Goal: Task Accomplishment & Management: Use online tool/utility

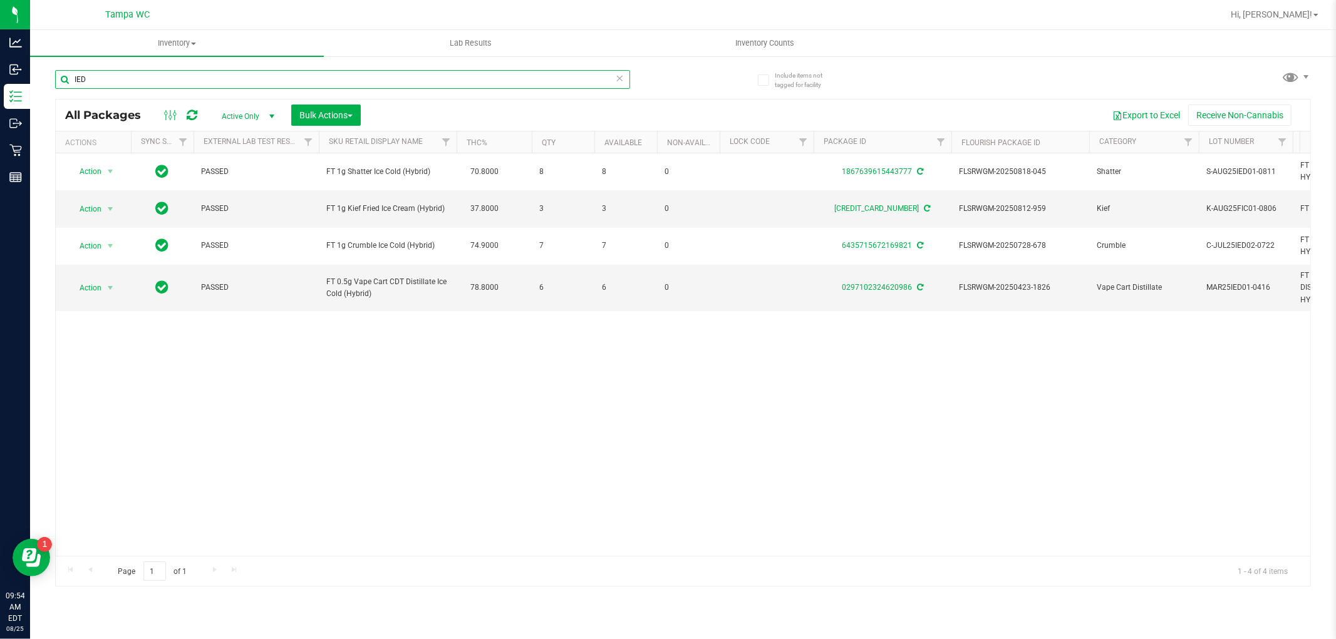
click at [128, 82] on input "IED" at bounding box center [342, 79] width 575 height 19
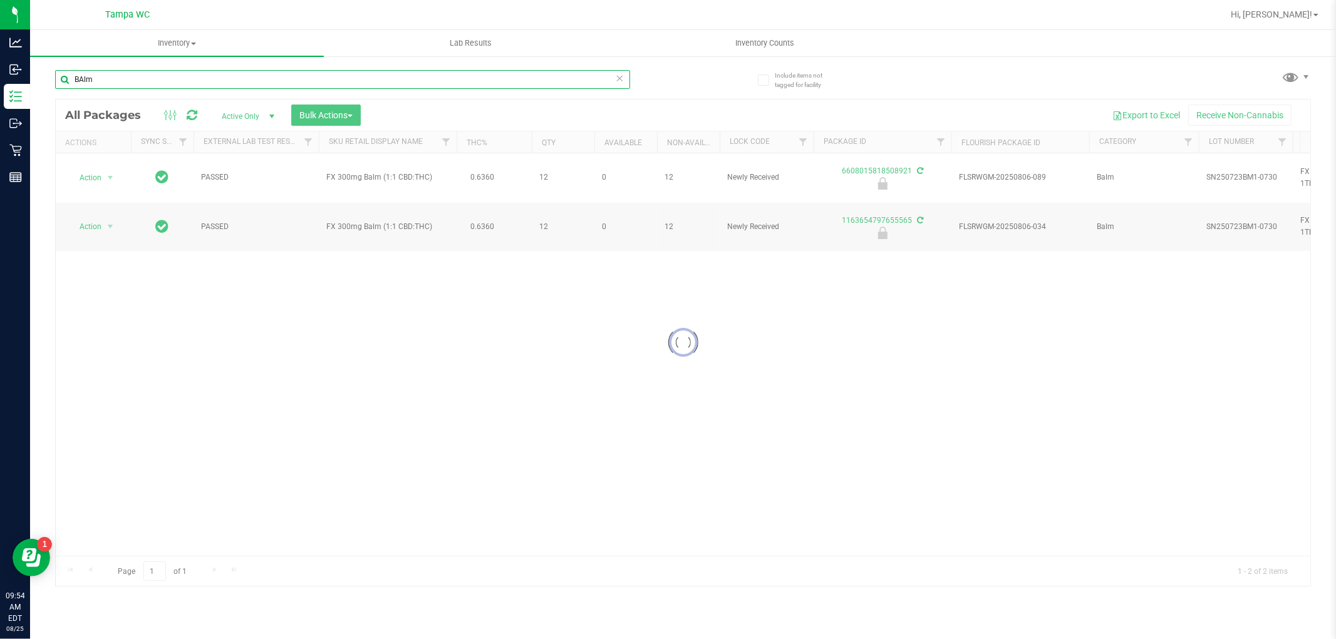
type input "BAlm"
drag, startPoint x: 317, startPoint y: 378, endPoint x: 314, endPoint y: 369, distance: 9.5
click at [315, 374] on div "Loading... Action Action Edit attributes Global inventory Locate package Packag…" at bounding box center [683, 354] width 1254 height 403
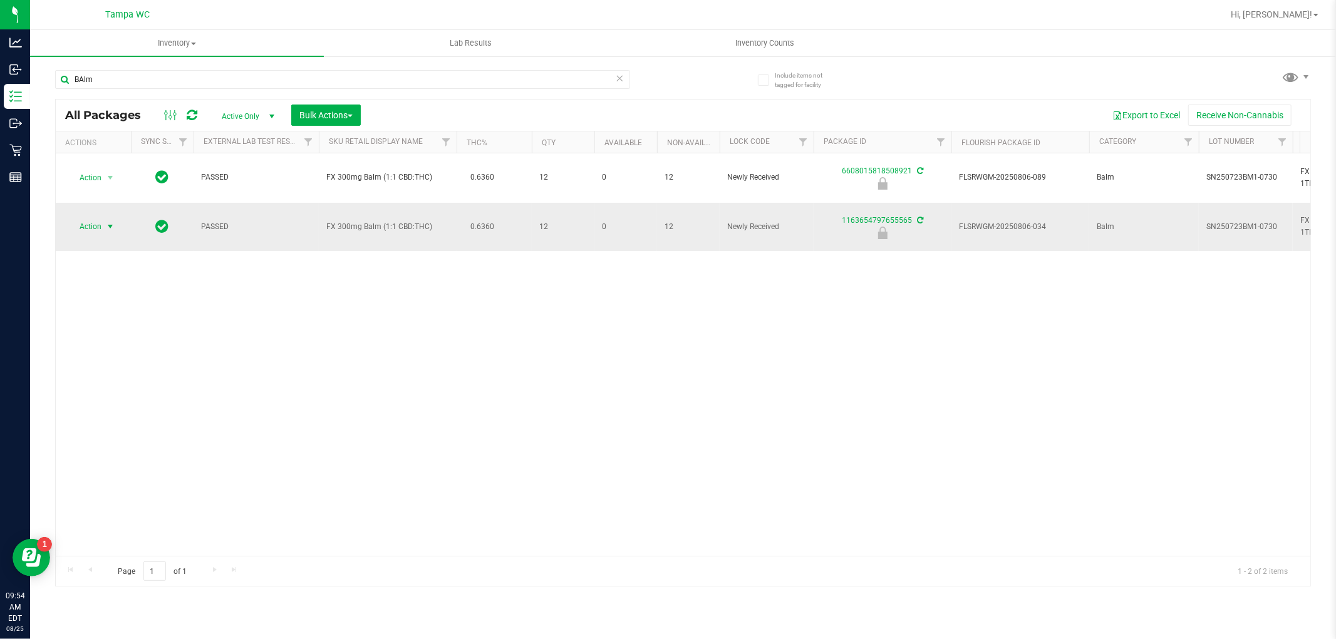
click at [108, 222] on span "select" at bounding box center [110, 227] width 10 height 10
click at [98, 358] on li "Unlock package" at bounding box center [109, 358] width 80 height 19
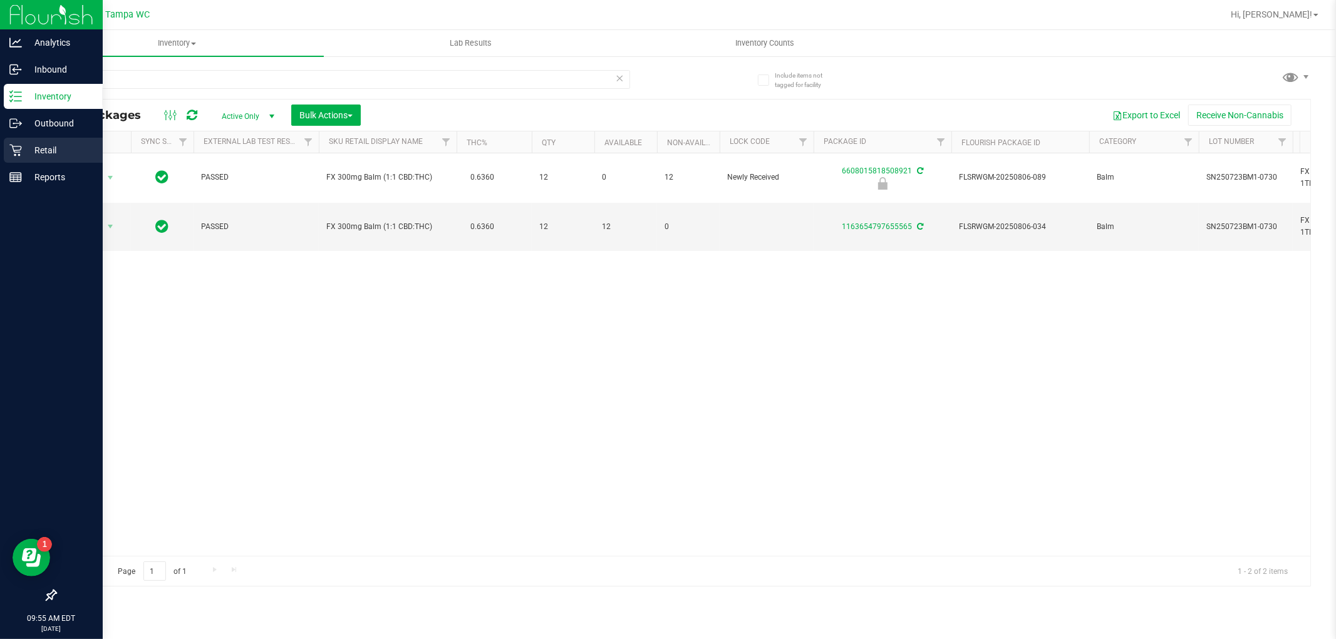
click at [14, 152] on icon at bounding box center [15, 151] width 12 height 12
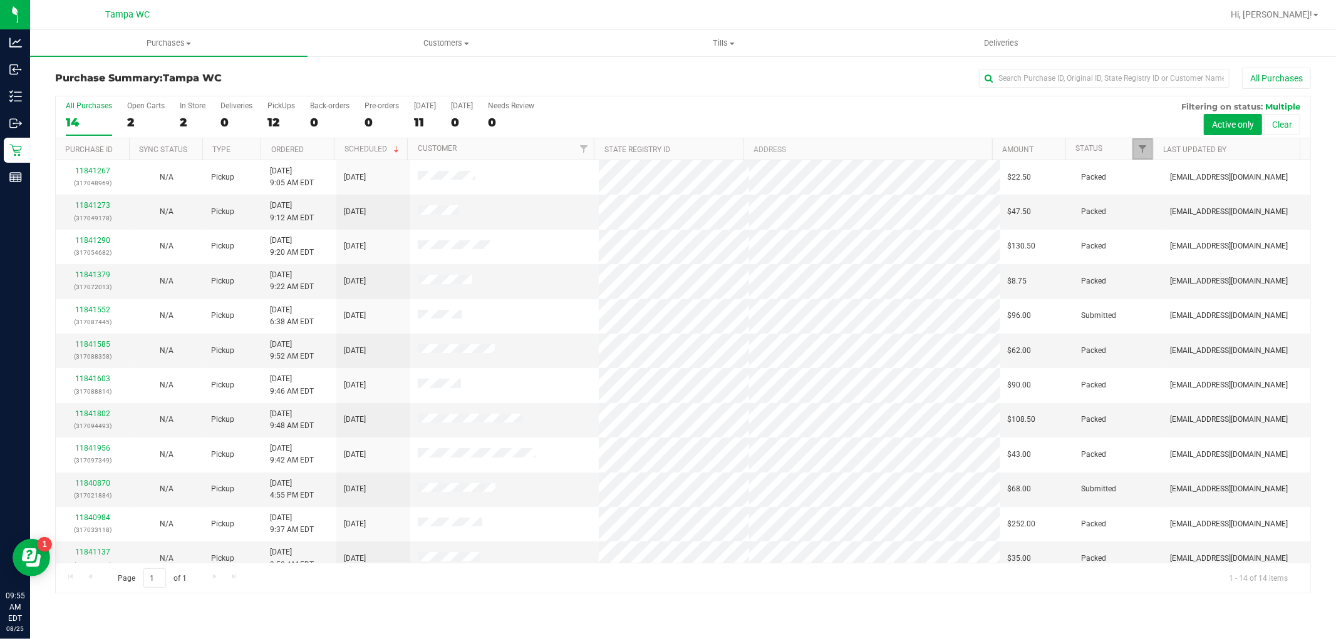
click at [1147, 142] on link "Filter" at bounding box center [1142, 148] width 21 height 21
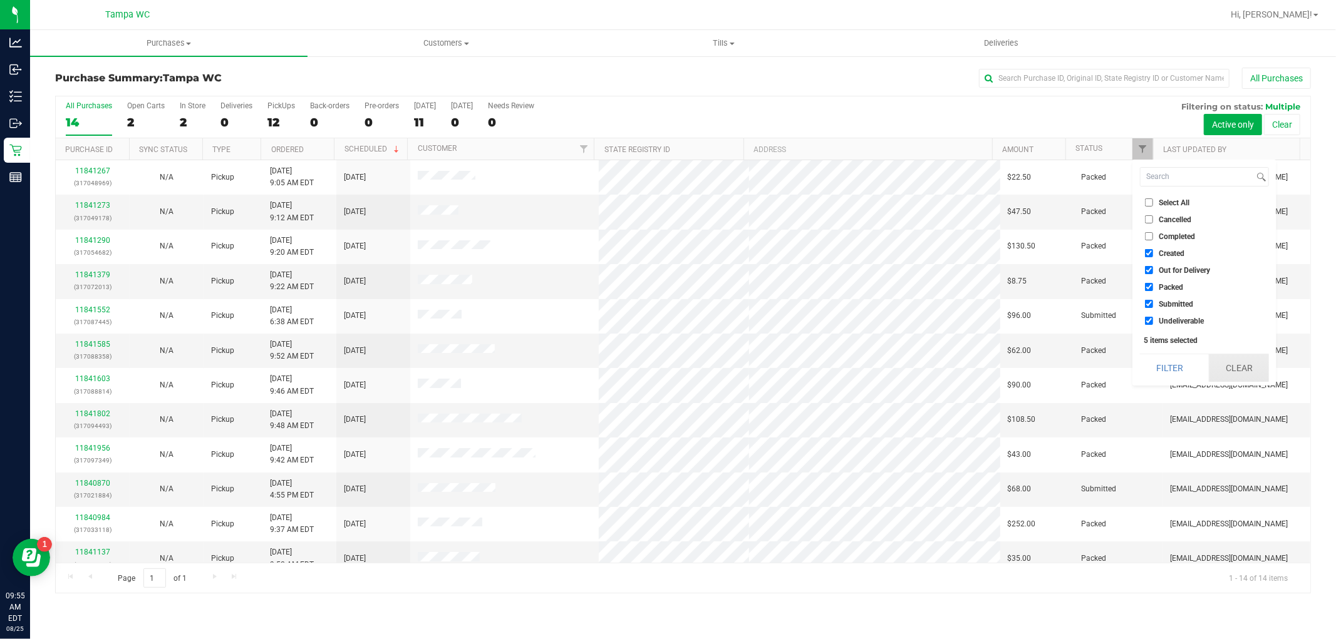
click at [1217, 367] on button "Clear" at bounding box center [1238, 368] width 60 height 28
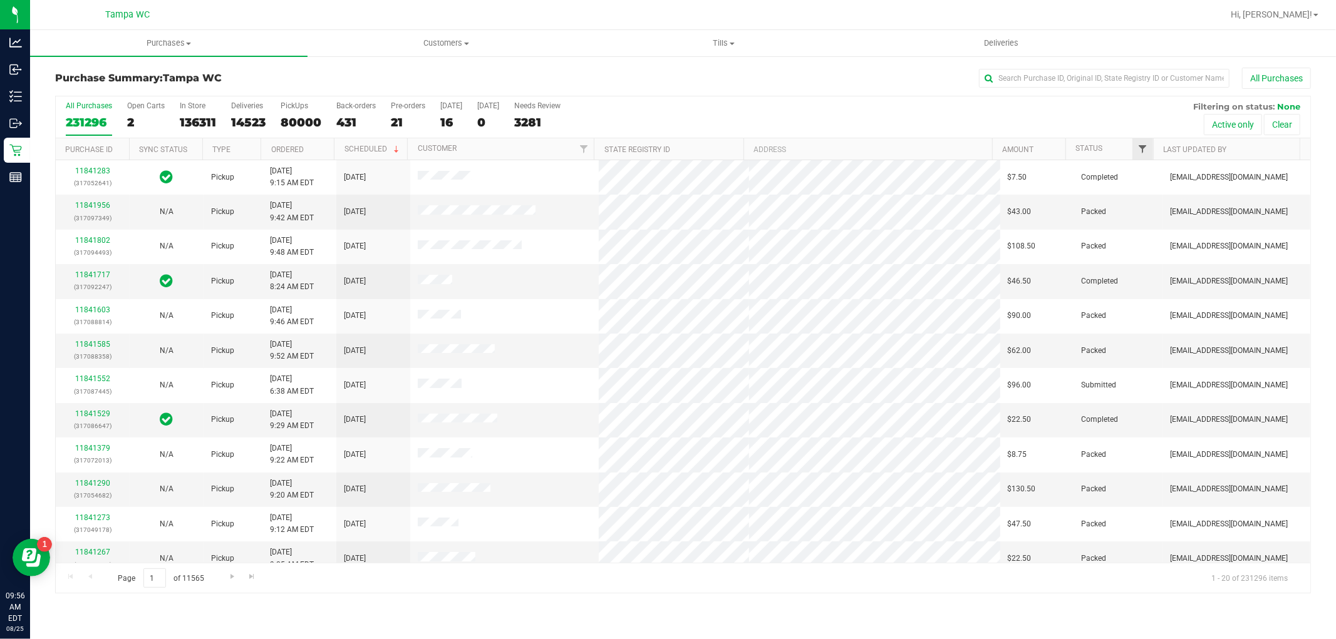
click at [1143, 153] on span "Filter" at bounding box center [1143, 149] width 10 height 10
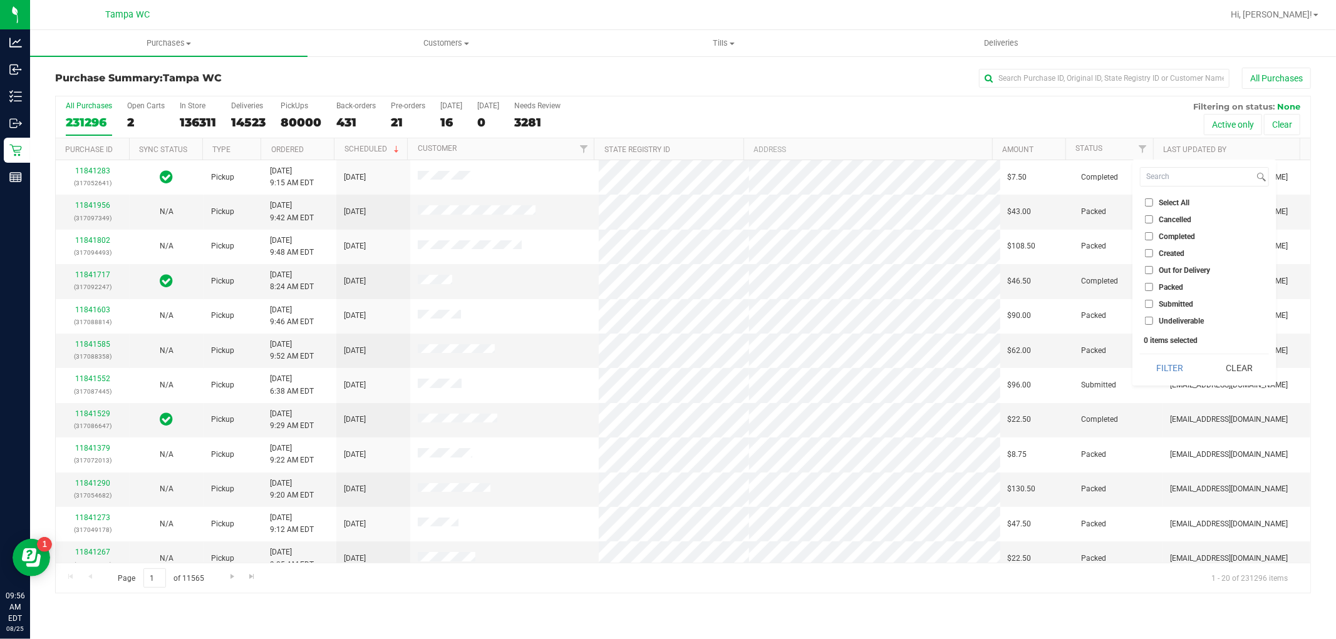
click at [1152, 301] on input "Submitted" at bounding box center [1149, 304] width 8 height 8
checkbox input "true"
click at [1168, 368] on button "Filter" at bounding box center [1170, 368] width 60 height 28
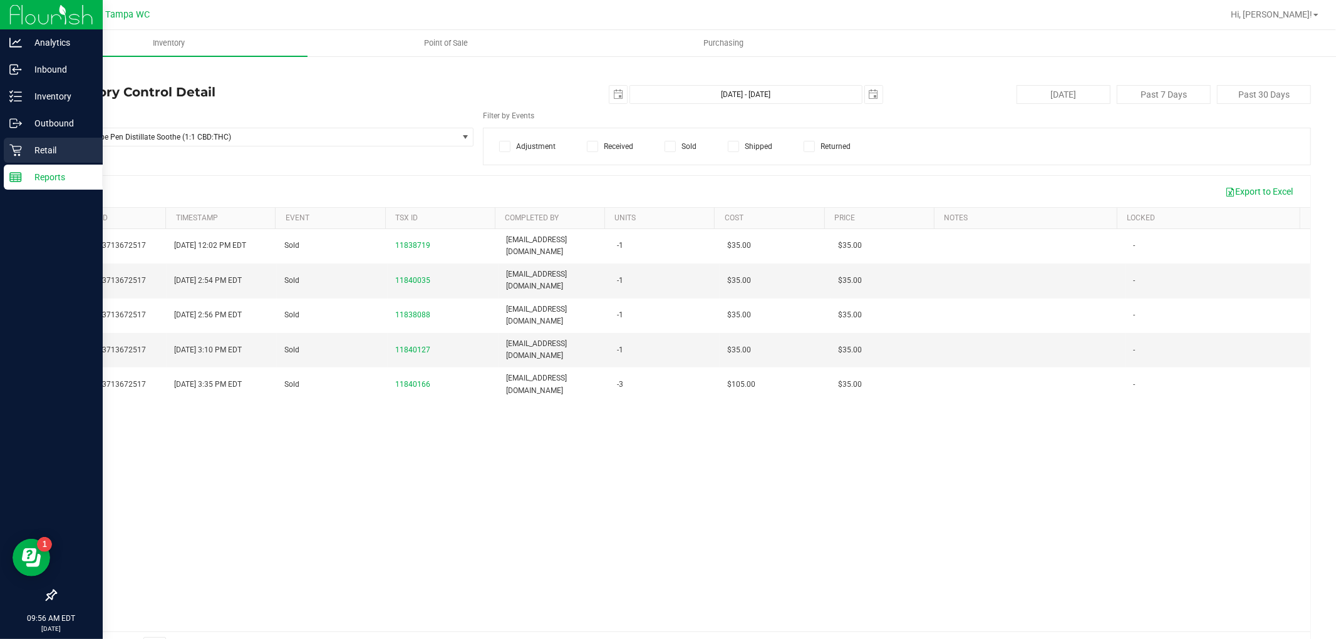
click at [26, 155] on p "Retail" at bounding box center [59, 150] width 75 height 15
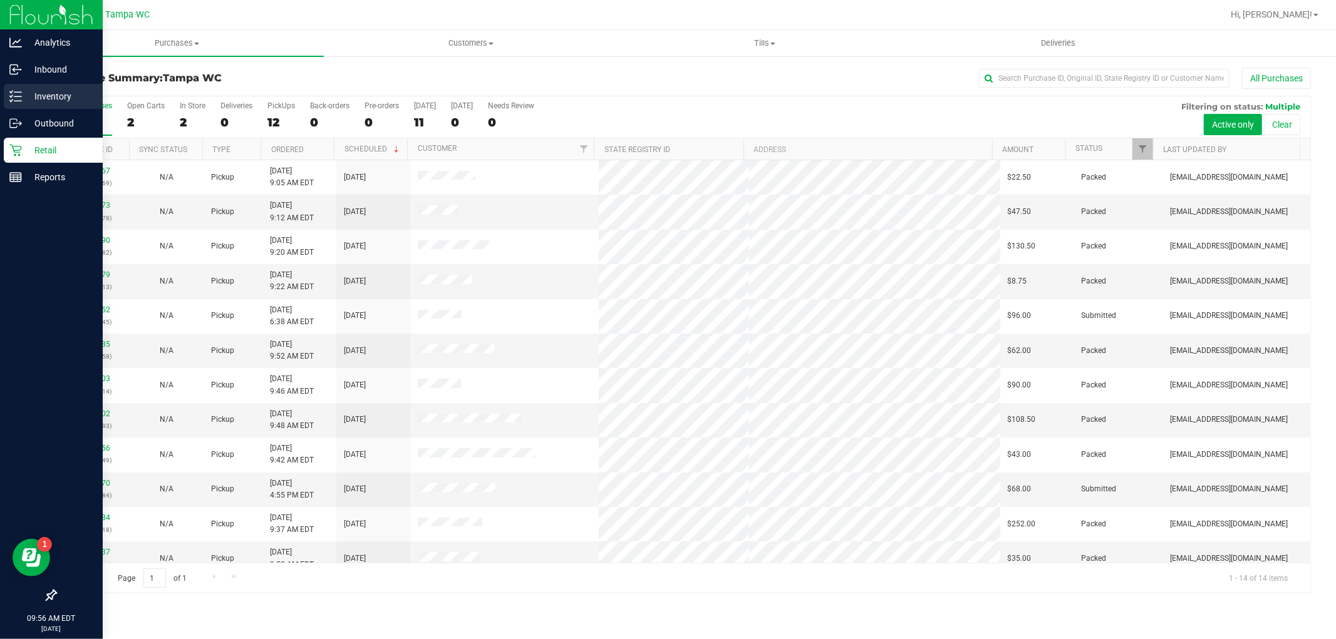
click at [72, 109] on link "Inventory" at bounding box center [51, 97] width 103 height 27
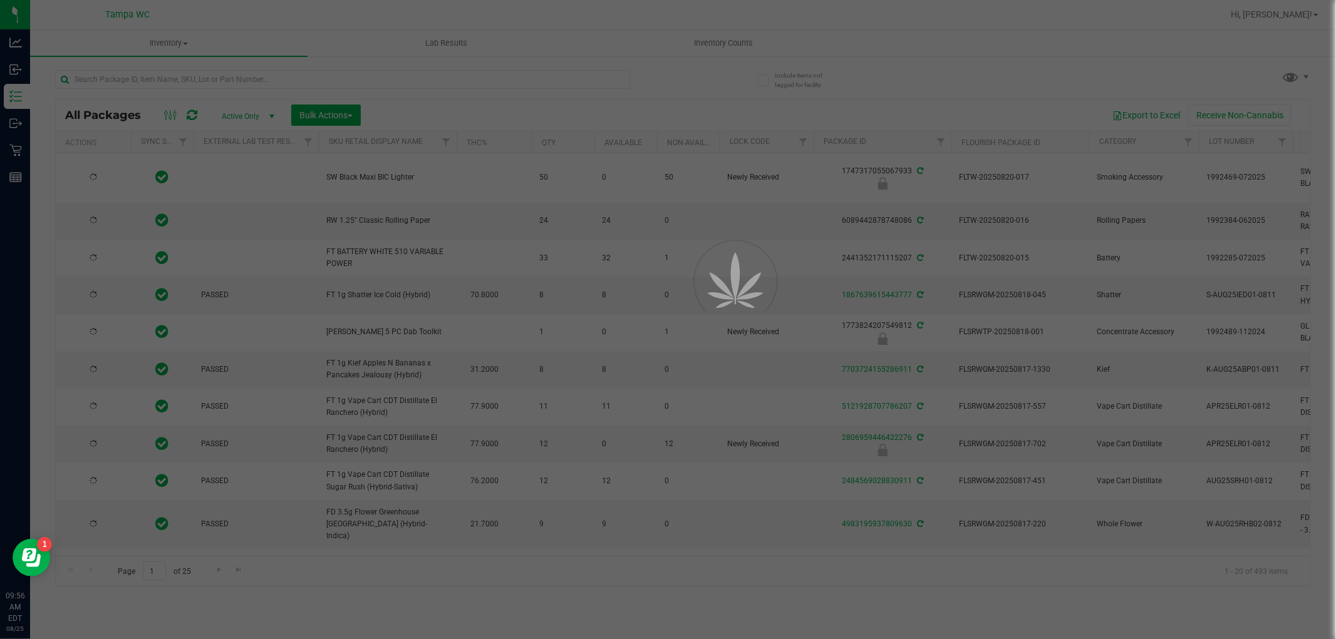
click at [195, 74] on div at bounding box center [668, 319] width 1336 height 639
click at [195, 73] on div at bounding box center [668, 319] width 1336 height 639
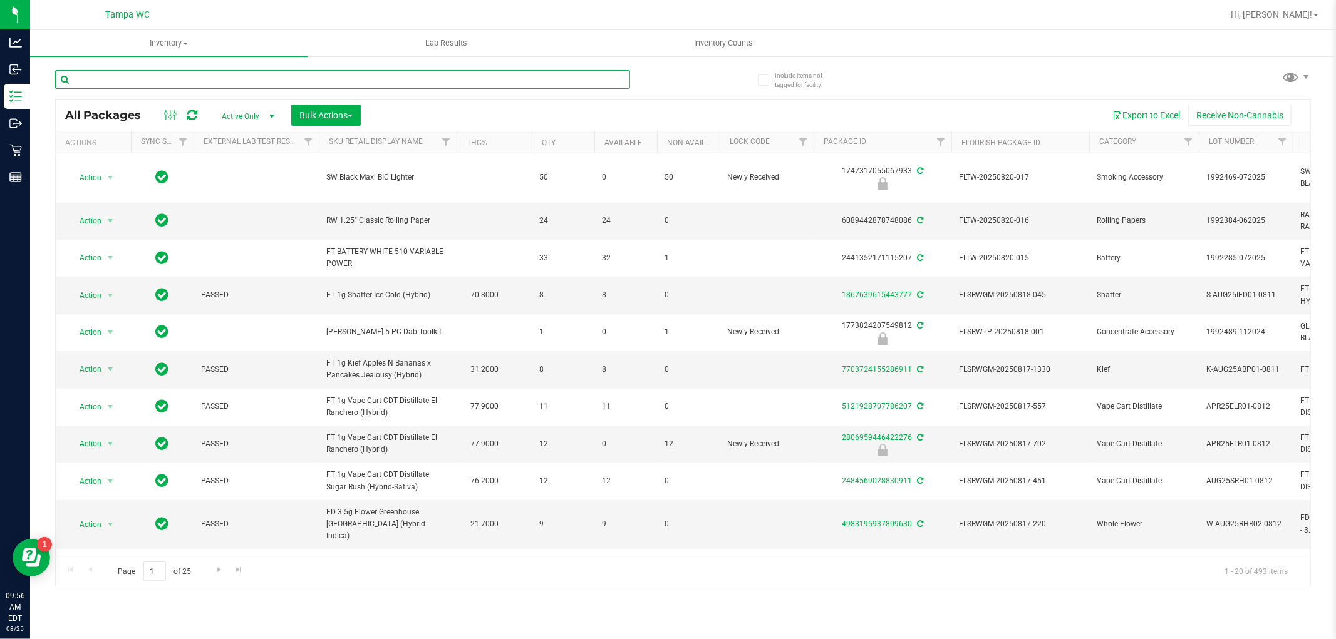
click at [194, 75] on input "text" at bounding box center [342, 79] width 575 height 19
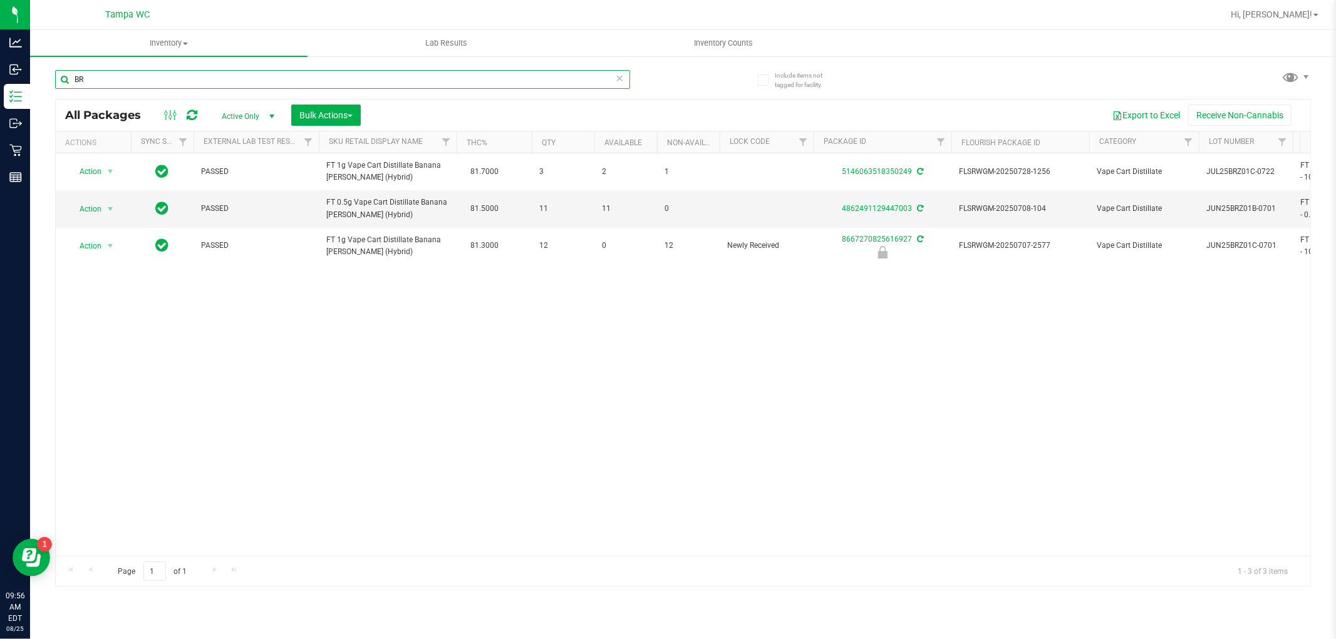
type input "B"
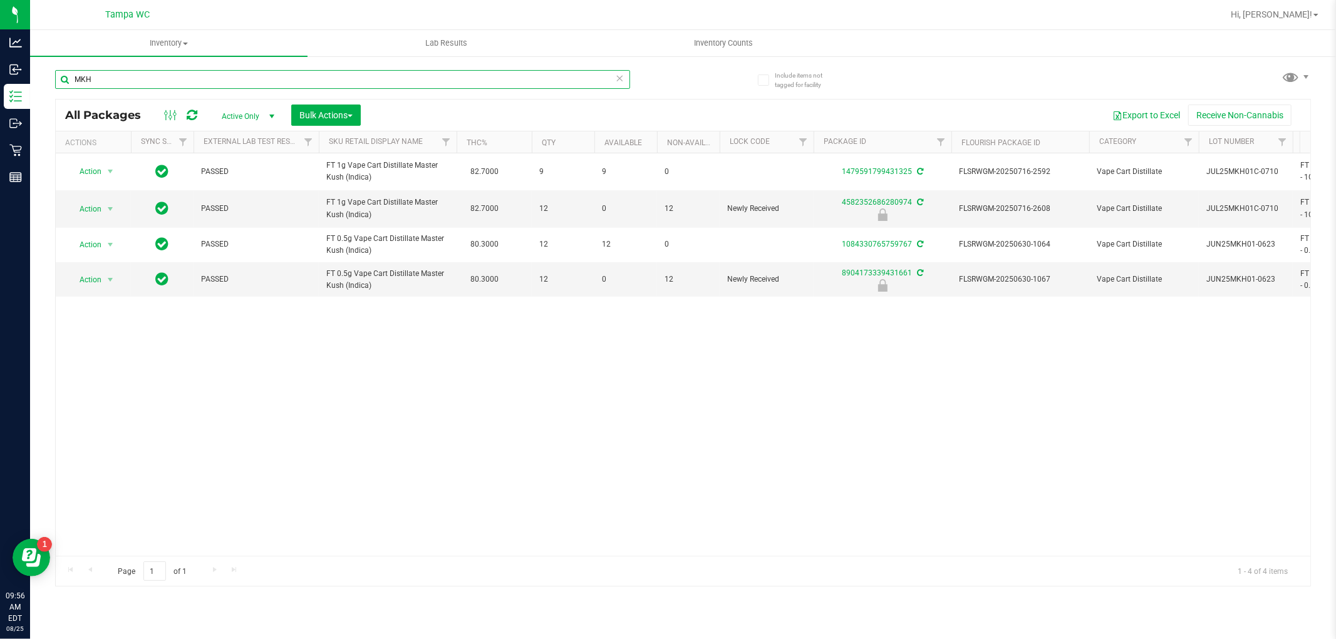
click at [153, 77] on input "MKH" at bounding box center [342, 79] width 575 height 19
click at [153, 78] on input "MKH" at bounding box center [342, 79] width 575 height 19
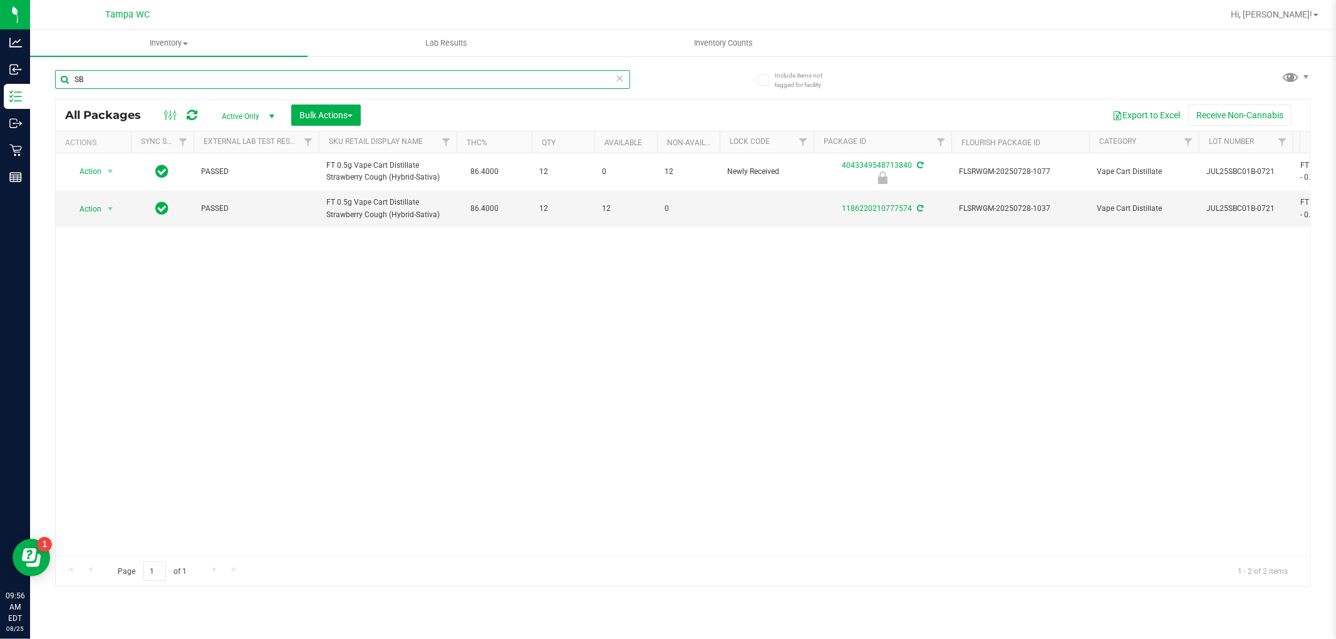
type input "S"
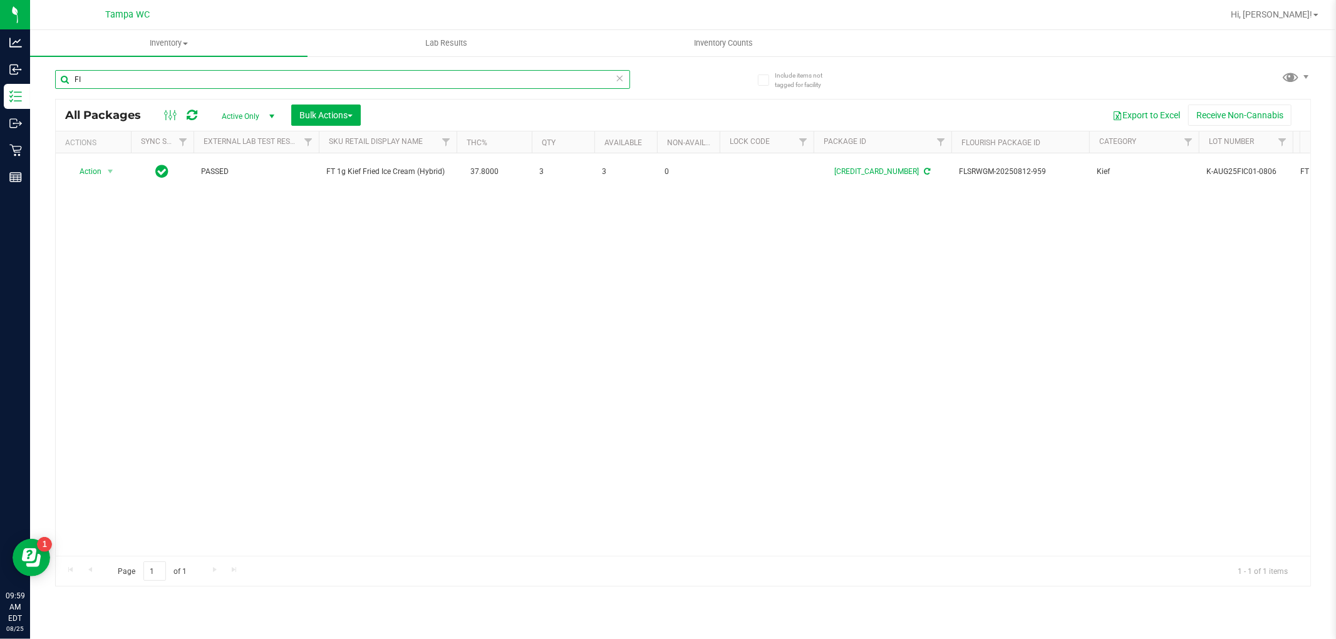
type input "F"
type input "A"
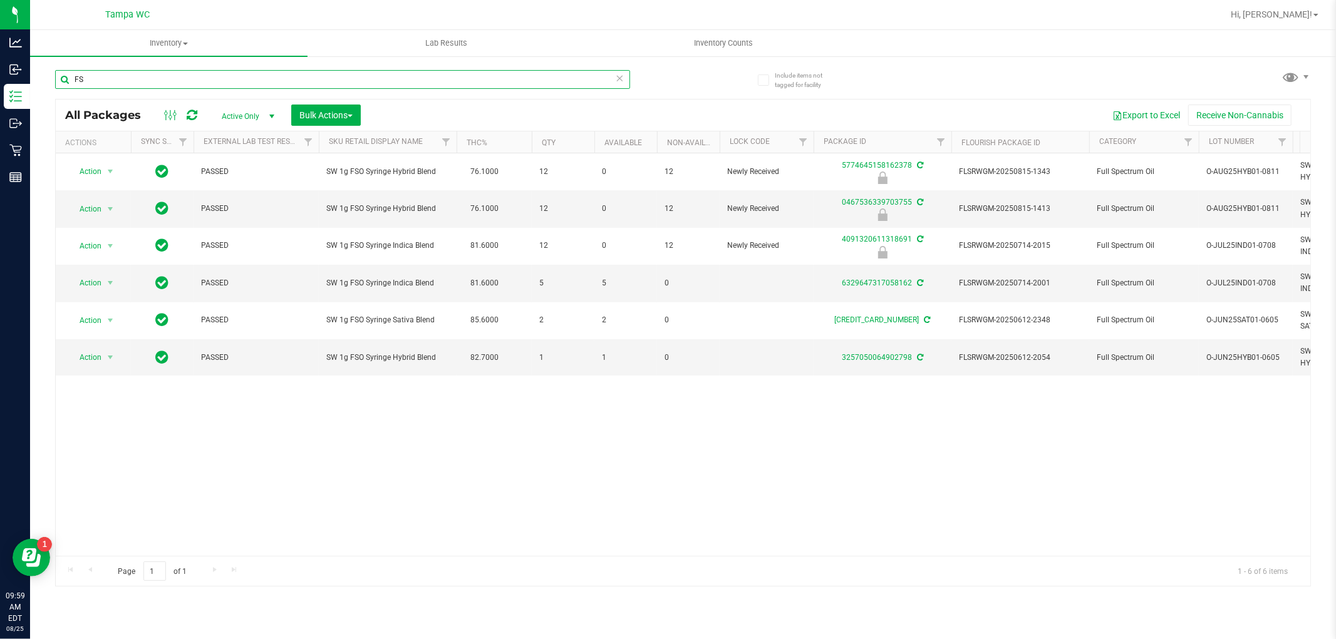
type input "F"
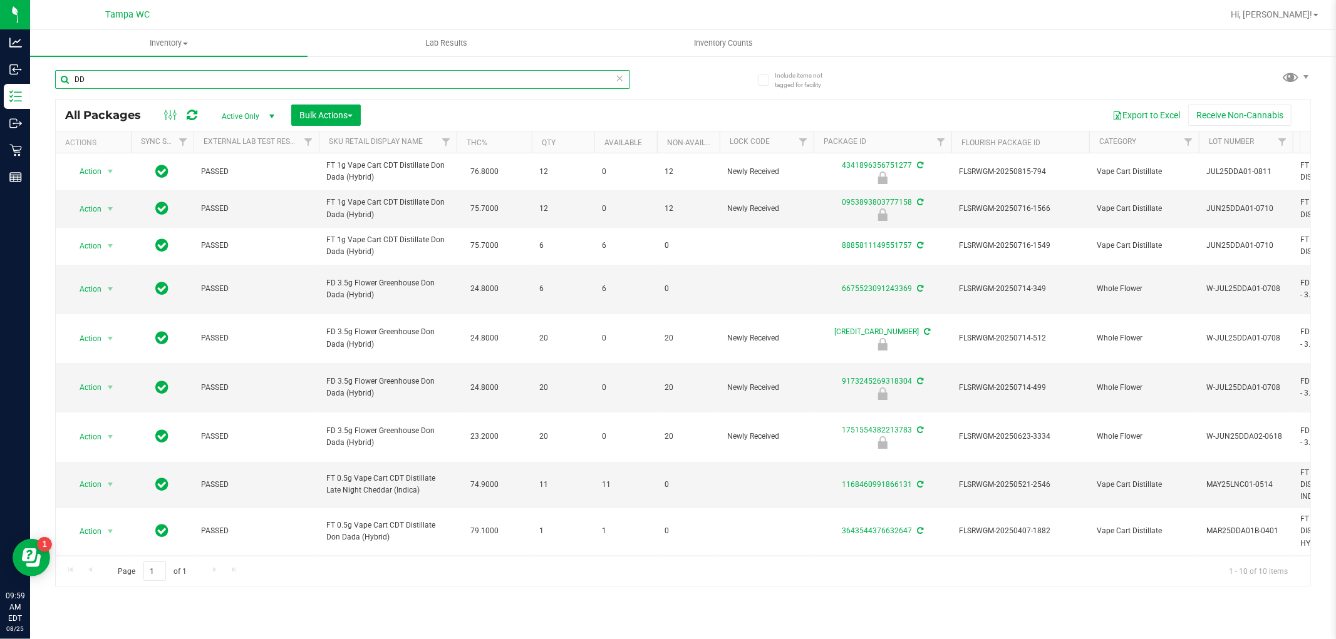
type input "D"
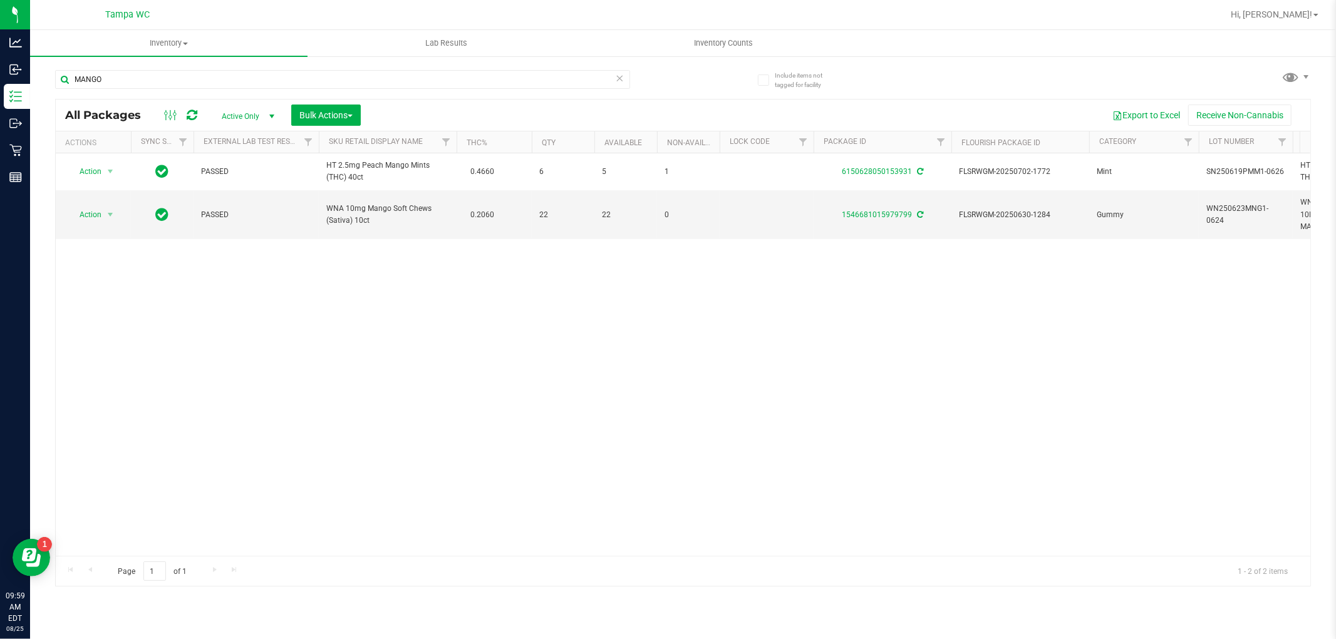
click at [221, 322] on div "Action Action Adjust qty Create package Edit attributes Global inventory Locate…" at bounding box center [683, 354] width 1254 height 403
click at [126, 70] on input "MANGO" at bounding box center [342, 79] width 575 height 19
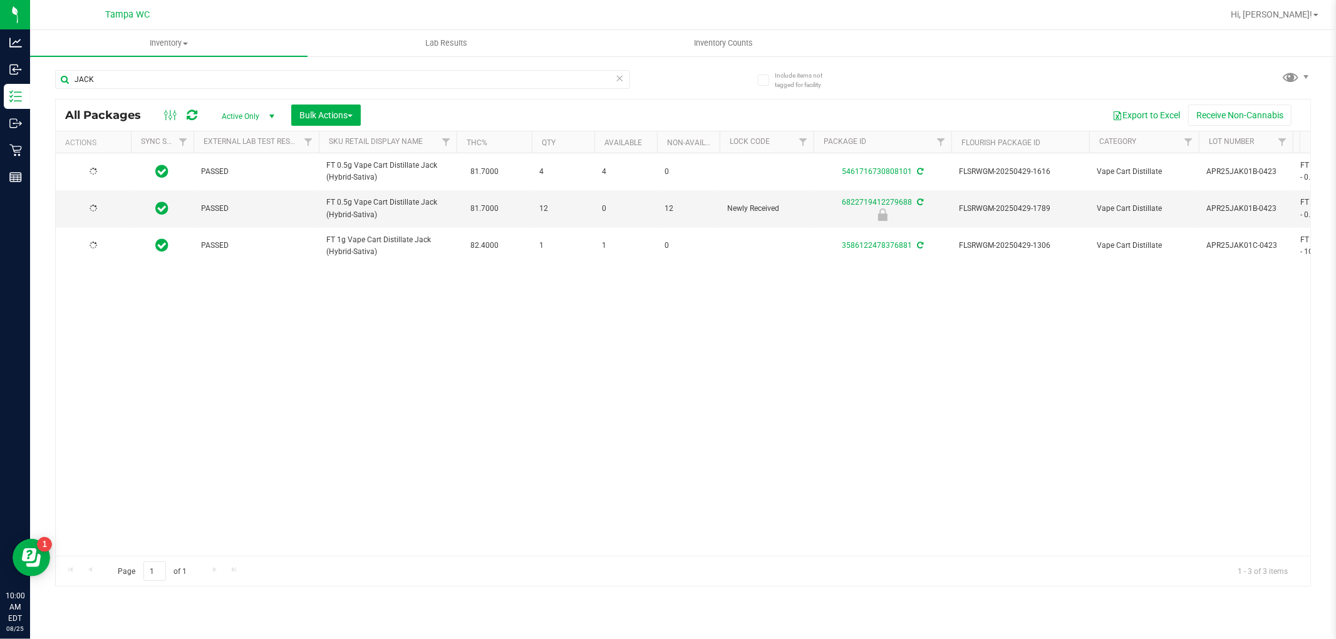
click at [282, 330] on div "PASSED FT 0.5g Vape Cart Distillate Jack (Hybrid-Sativa) 81.7000 4 4 0 54617167…" at bounding box center [683, 354] width 1254 height 403
click at [161, 82] on input "JACK" at bounding box center [342, 79] width 575 height 19
click at [161, 83] on input "JACK" at bounding box center [342, 79] width 575 height 19
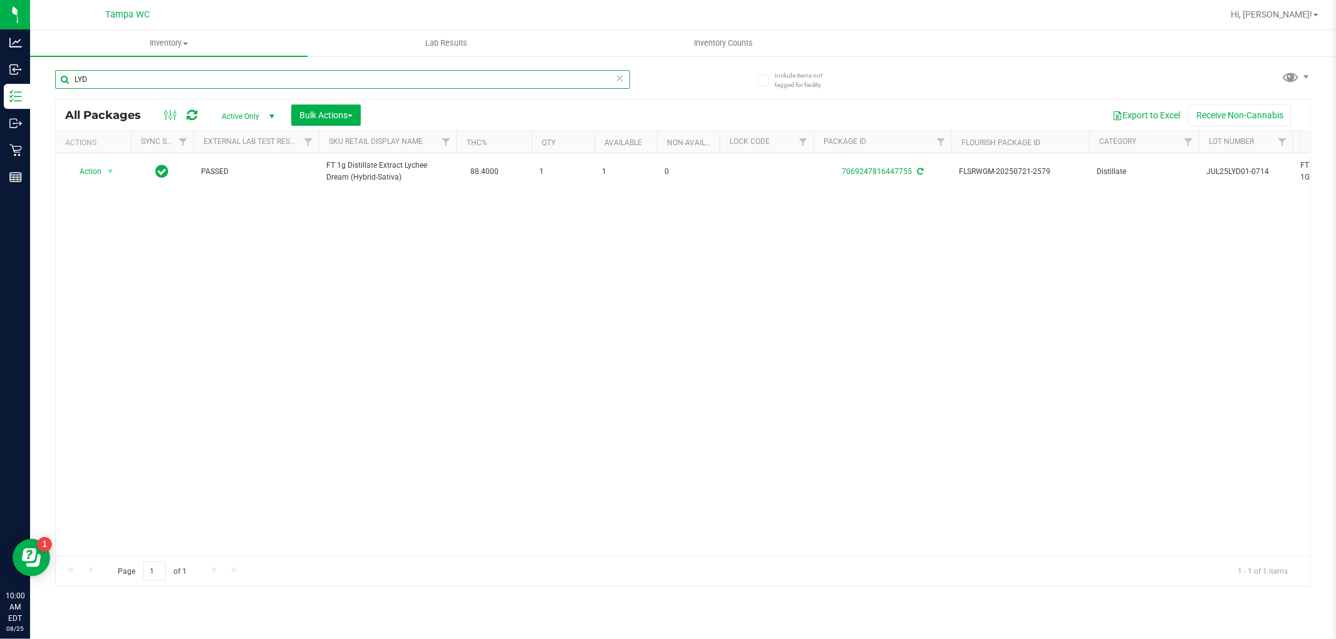
type input "LYD"
click at [620, 80] on icon at bounding box center [620, 77] width 9 height 15
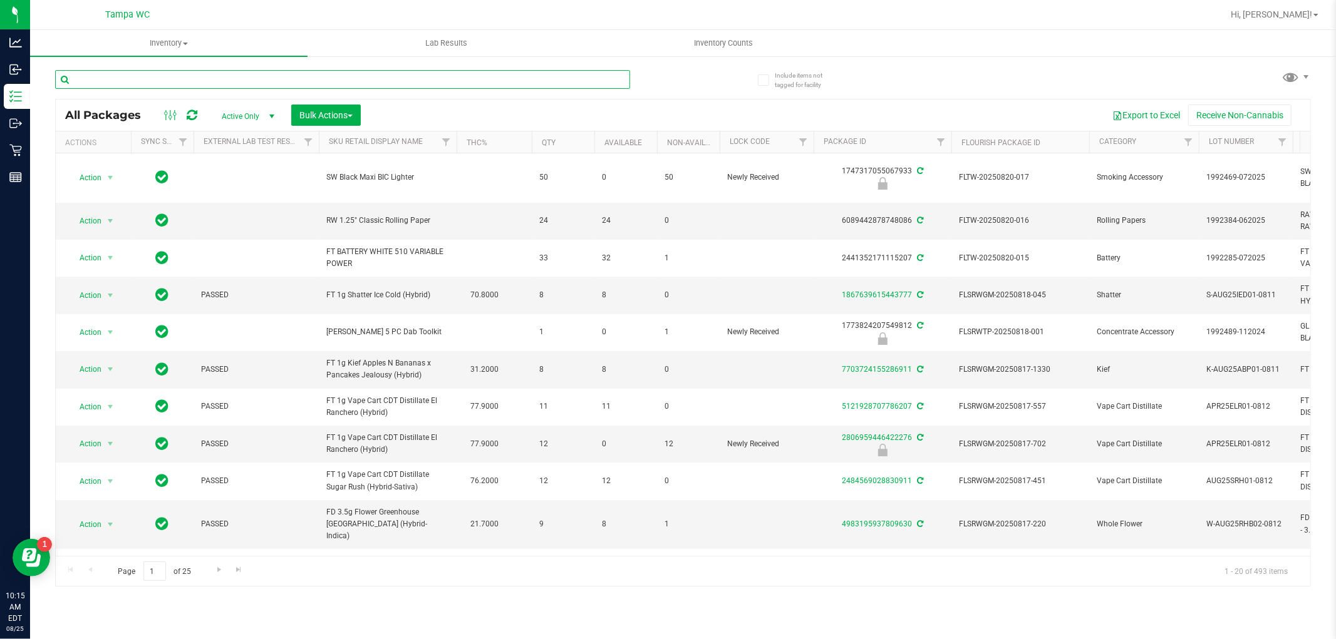
click at [377, 80] on input "text" at bounding box center [342, 79] width 575 height 19
type input "4824608701719935"
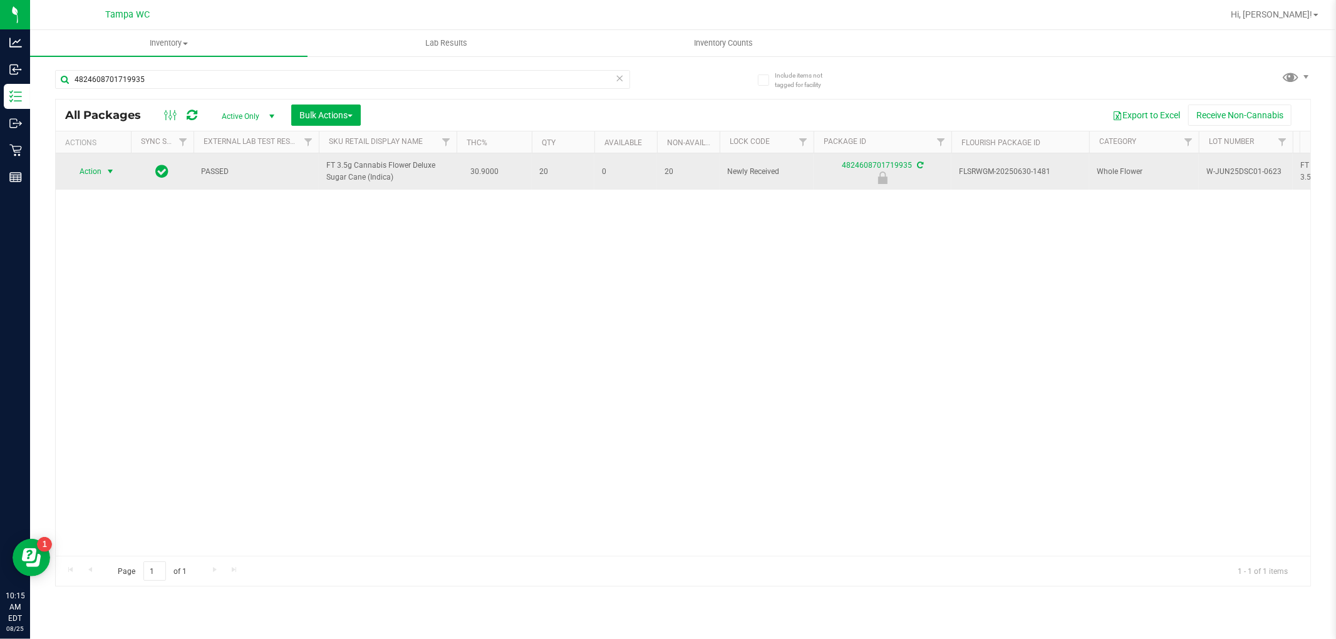
click at [108, 175] on span "select" at bounding box center [110, 172] width 10 height 10
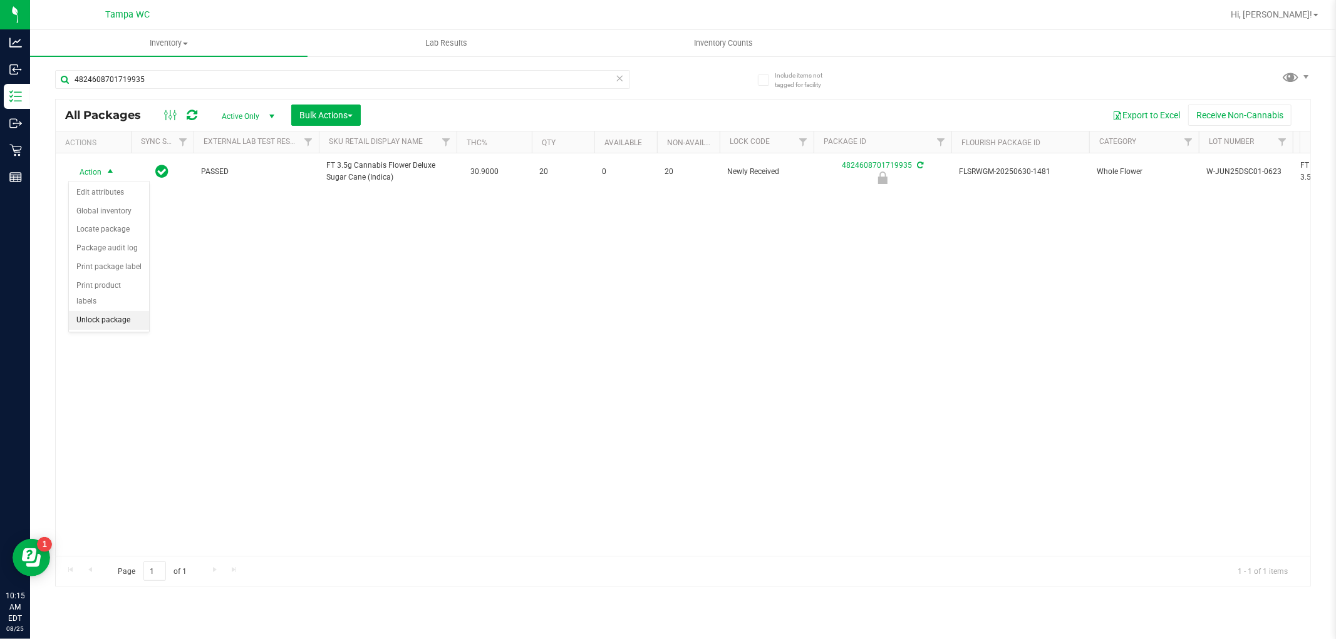
click at [116, 321] on li "Unlock package" at bounding box center [109, 320] width 80 height 19
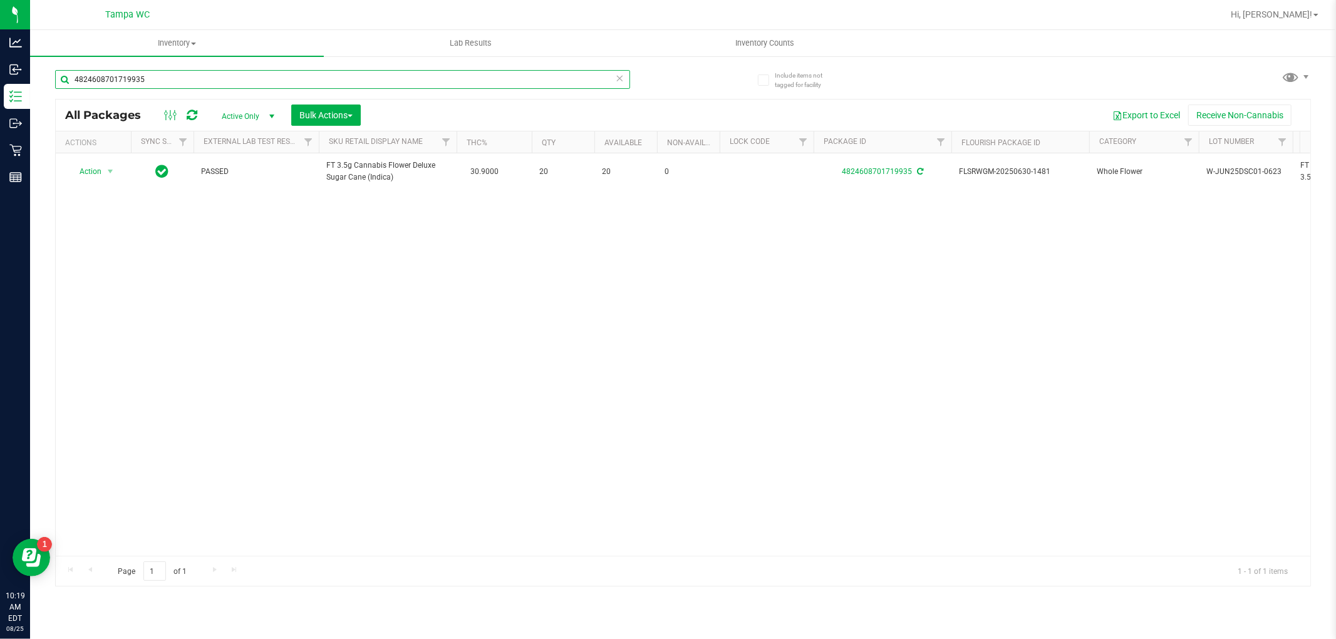
click at [614, 79] on input "4824608701719935" at bounding box center [342, 79] width 575 height 19
click at [619, 76] on icon at bounding box center [620, 77] width 9 height 15
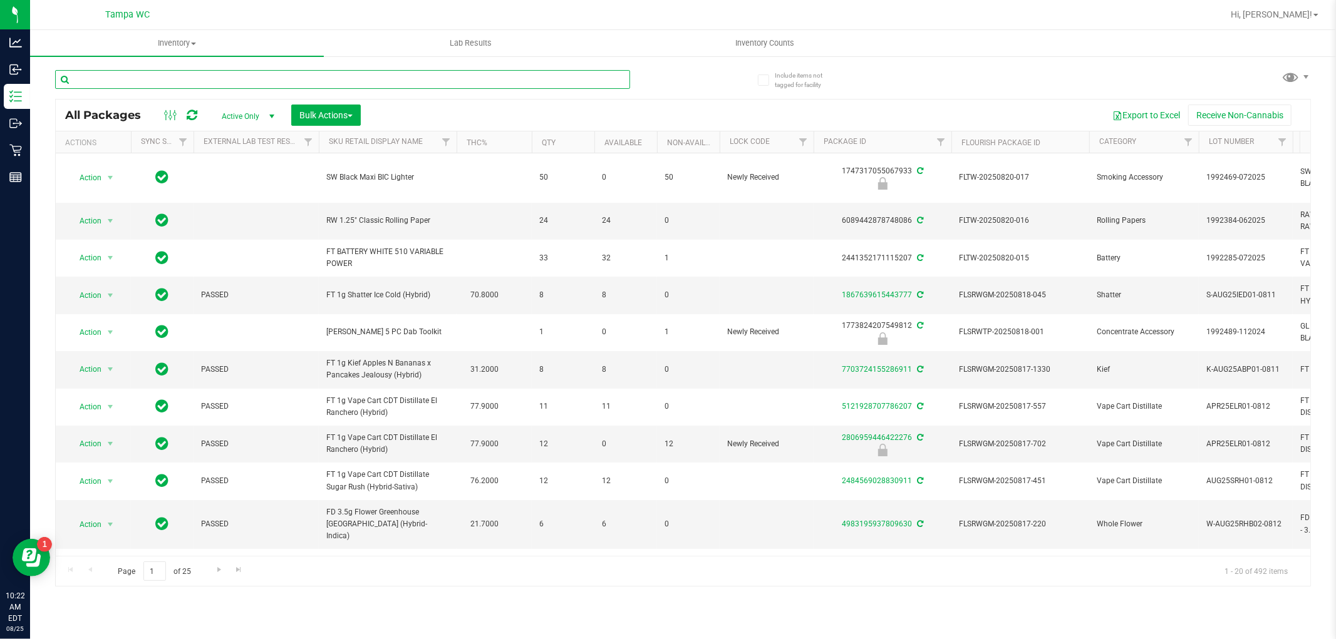
click at [212, 79] on input "text" at bounding box center [342, 79] width 575 height 19
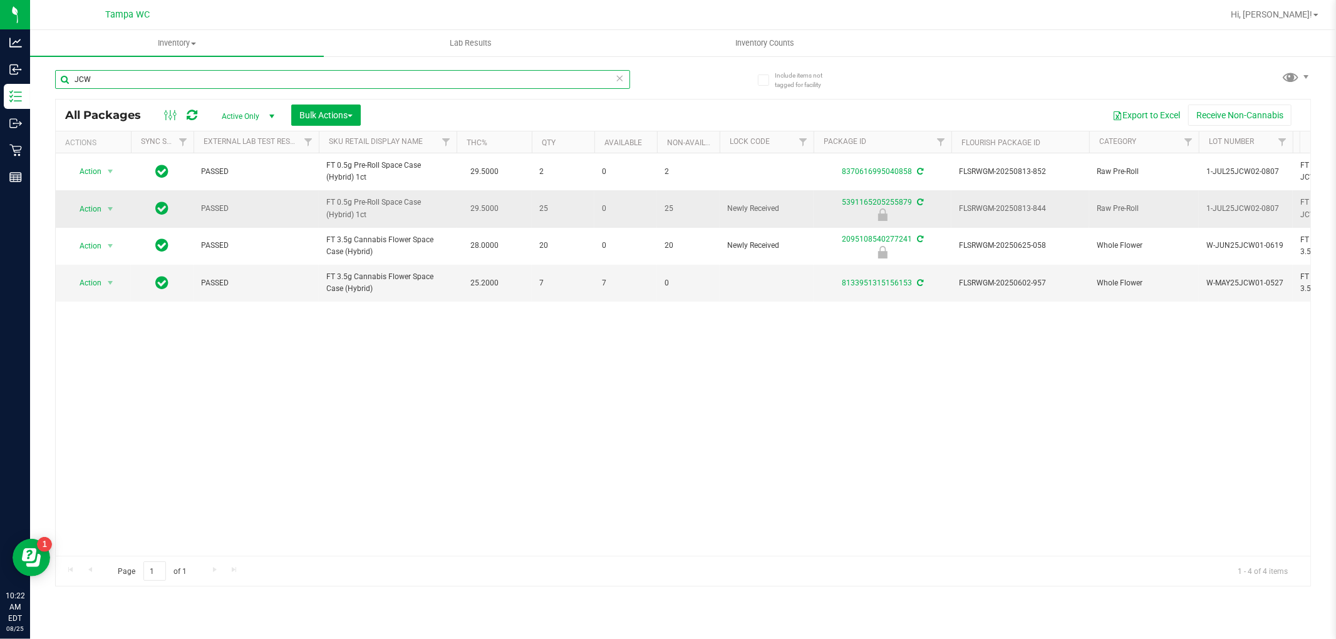
type input "JCW"
click at [90, 204] on td "Action Action Edit attributes Global inventory Locate package Package audit log…" at bounding box center [93, 208] width 75 height 37
click at [90, 207] on span "Action" at bounding box center [85, 209] width 34 height 18
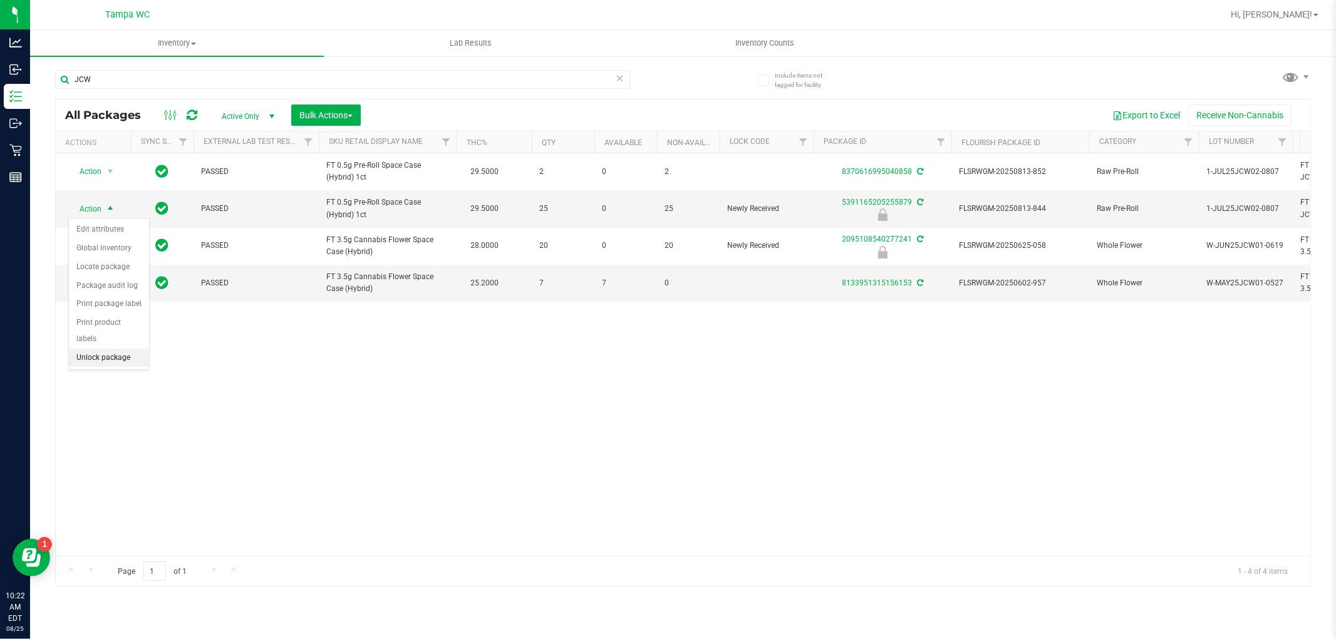
click at [98, 353] on li "Unlock package" at bounding box center [109, 358] width 80 height 19
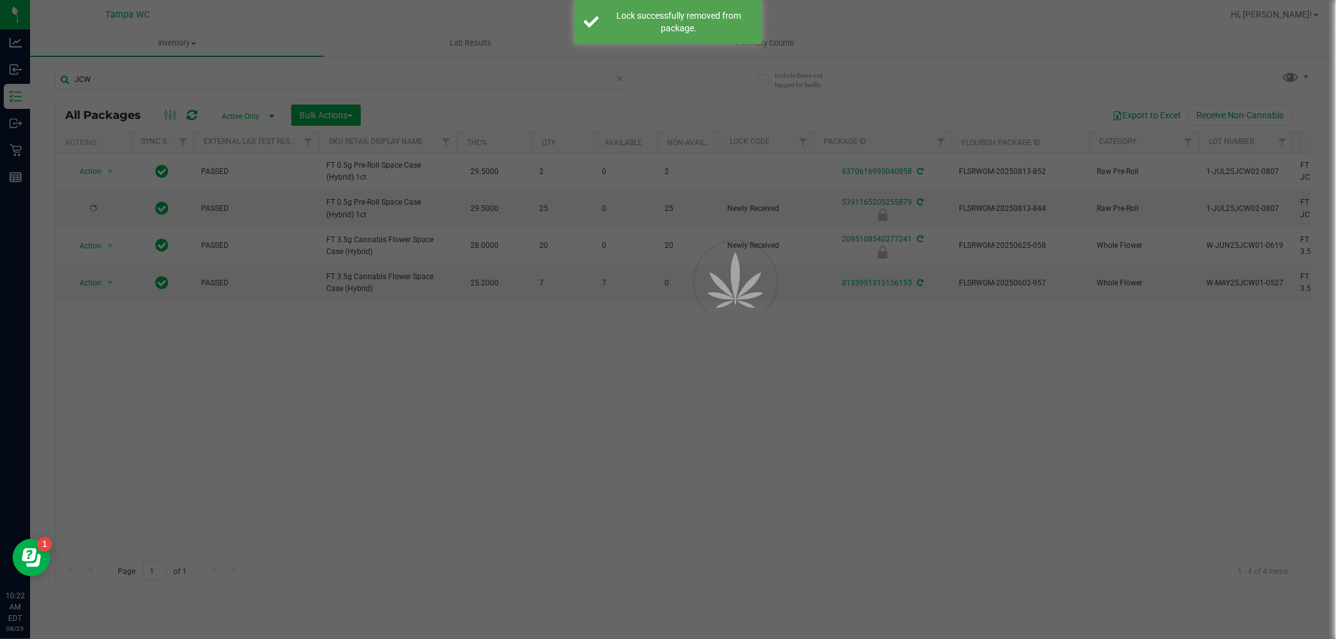
click at [327, 415] on div at bounding box center [668, 319] width 1336 height 639
